Goal: Task Accomplishment & Management: Manage account settings

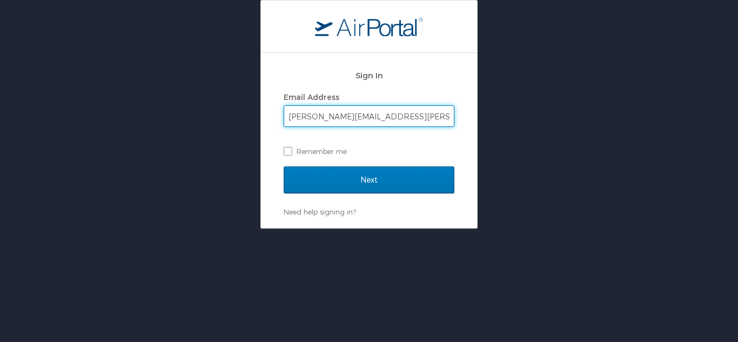
type input "[PERSON_NAME][EMAIL_ADDRESS][PERSON_NAME][DOMAIN_NAME]"
click at [284, 166] on input "Next" at bounding box center [369, 179] width 171 height 27
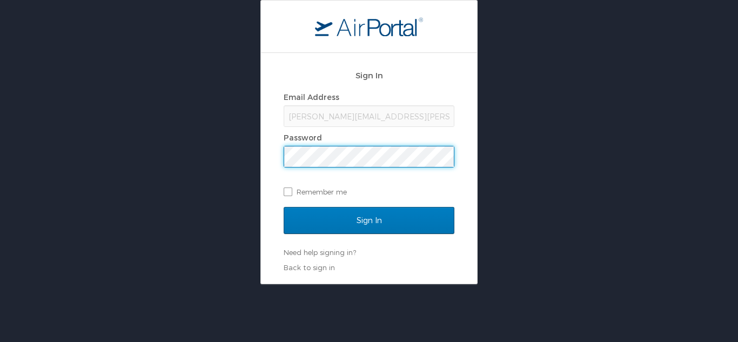
click at [284, 207] on input "Sign In" at bounding box center [369, 220] width 171 height 27
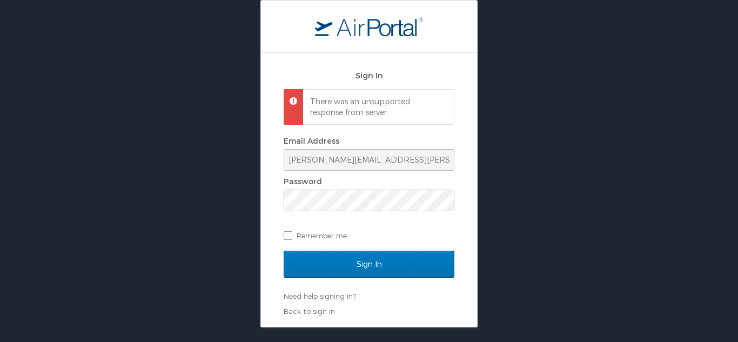
click at [231, 174] on div "Sign In There was an unsupported response from server. Email Address brandon.he…" at bounding box center [369, 163] width 738 height 327
click at [244, 166] on div "Sign In There was an unsupported response from server. Email Address brandon.he…" at bounding box center [369, 163] width 738 height 327
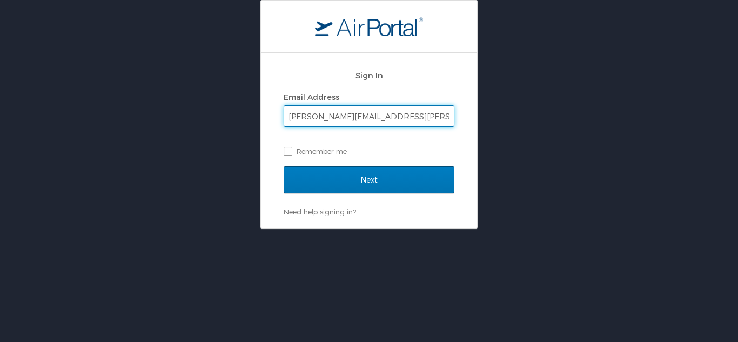
type input "[PERSON_NAME][EMAIL_ADDRESS][PERSON_NAME][DOMAIN_NAME]"
click at [284, 166] on input "Next" at bounding box center [369, 179] width 171 height 27
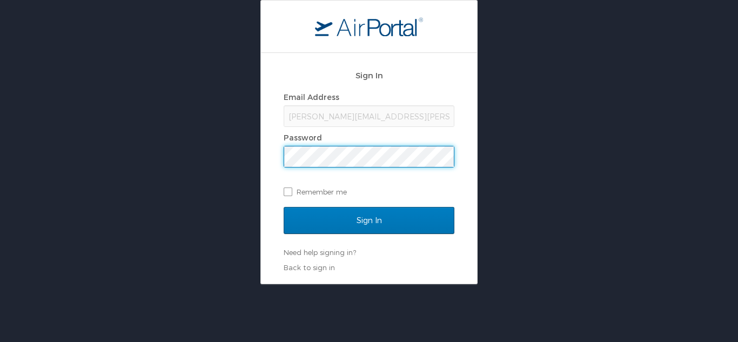
click at [284, 207] on input "Sign In" at bounding box center [369, 220] width 171 height 27
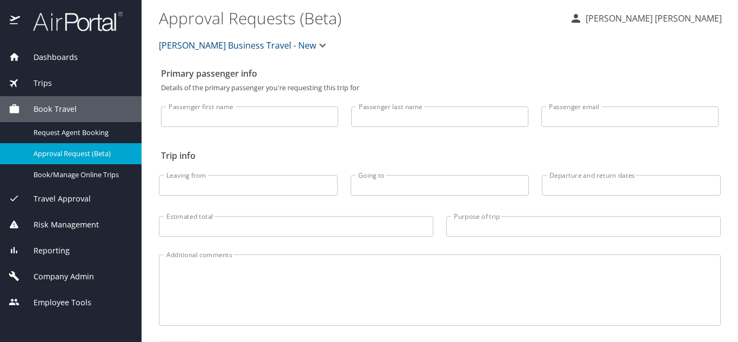
click at [68, 56] on span "Dashboards" at bounding box center [49, 57] width 58 height 12
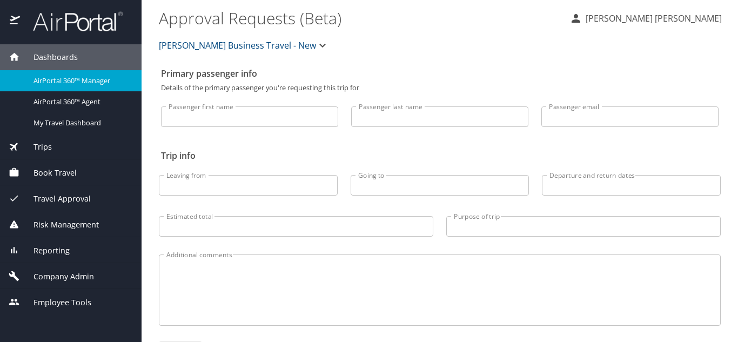
click at [70, 71] on link "AirPortal 360™ Manager" at bounding box center [71, 80] width 142 height 21
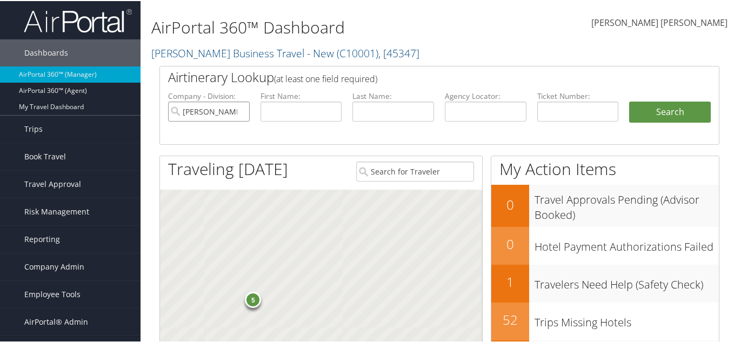
click at [239, 111] on input "[PERSON_NAME] Business Travel - New" at bounding box center [209, 110] width 82 height 20
